Goal: Find specific page/section

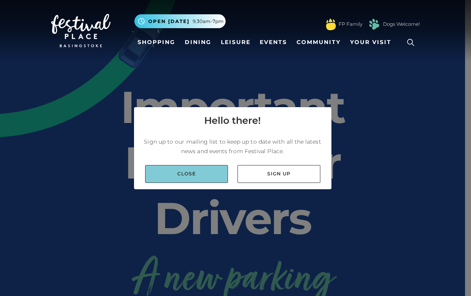
click at [183, 176] on link "Close" at bounding box center [186, 174] width 83 height 18
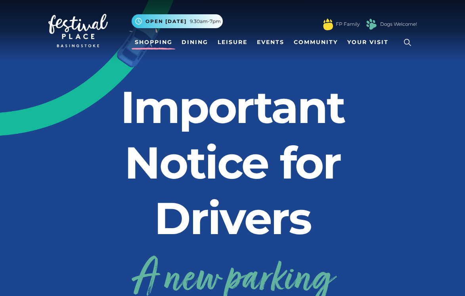
click at [148, 44] on link "Shopping" at bounding box center [154, 42] width 44 height 15
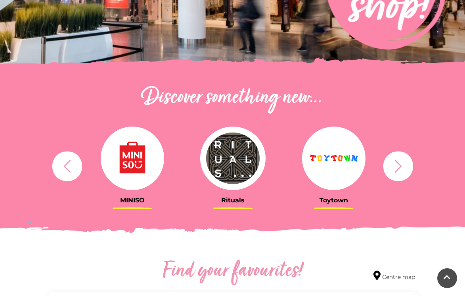
scroll to position [217, 0]
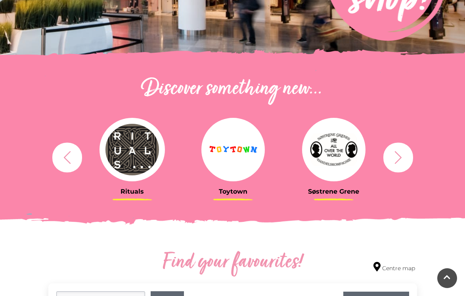
click at [394, 159] on icon "button" at bounding box center [398, 157] width 15 height 15
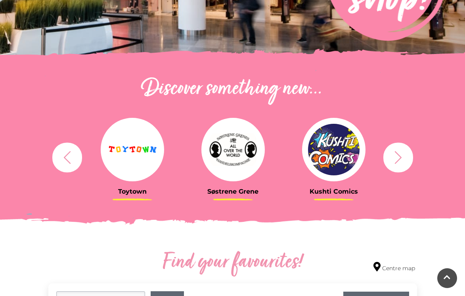
click at [394, 159] on icon "button" at bounding box center [398, 157] width 15 height 15
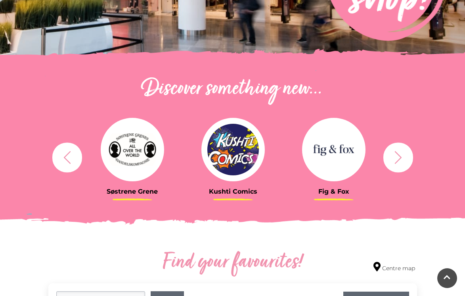
click at [394, 159] on icon "button" at bounding box center [398, 157] width 15 height 15
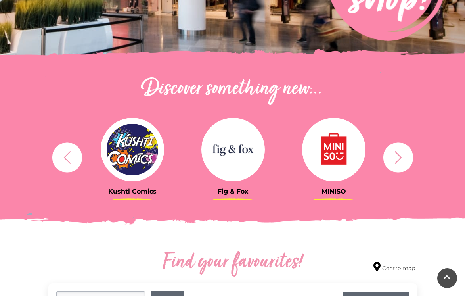
click at [394, 159] on icon "button" at bounding box center [398, 157] width 15 height 15
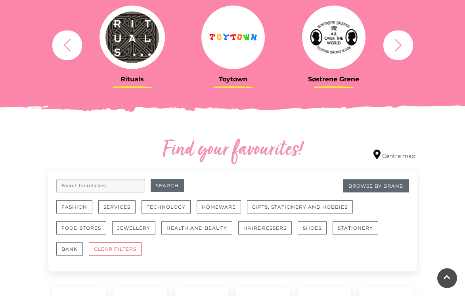
scroll to position [333, 0]
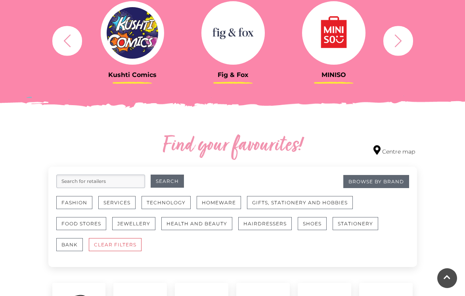
click at [95, 181] on input "search" at bounding box center [100, 180] width 89 height 13
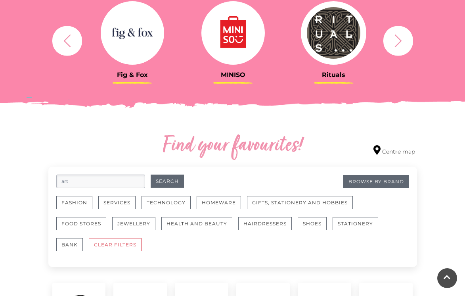
type input "art"
click at [167, 181] on button "Search" at bounding box center [167, 180] width 33 height 13
